Goal: Book appointment/travel/reservation

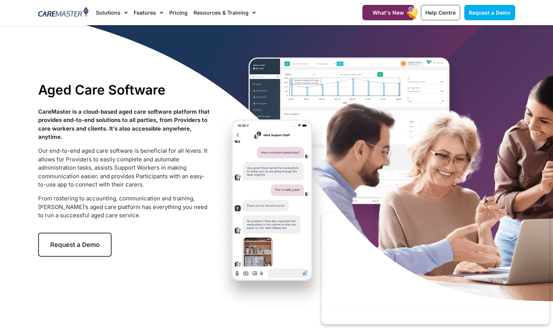
click at [86, 242] on span "Request a Demo" at bounding box center [74, 244] width 49 height 7
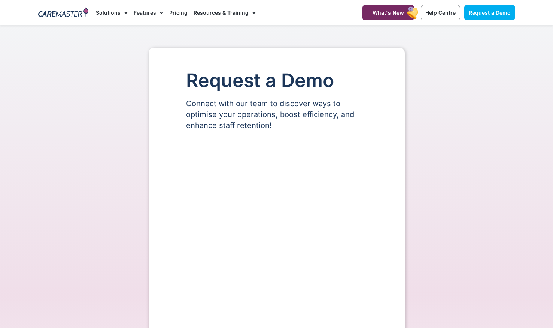
select select "**"
